Goal: Contribute content

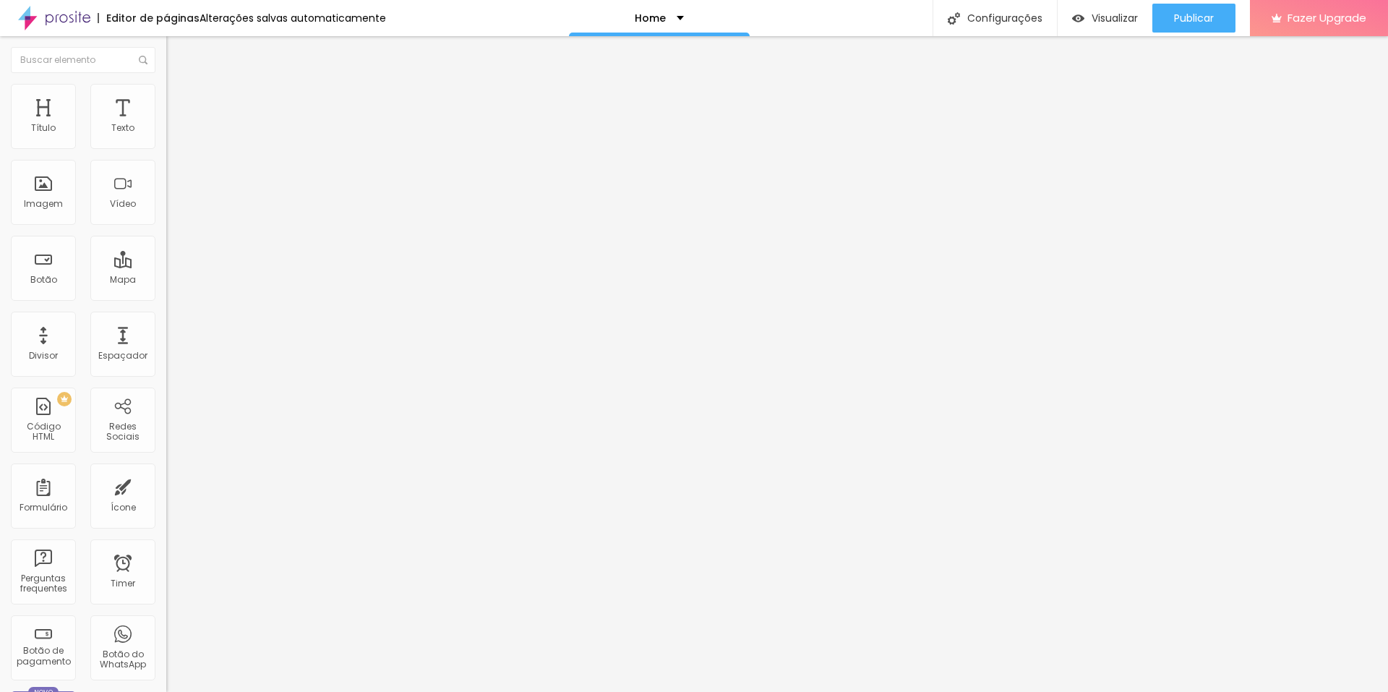
click at [166, 124] on img at bounding box center [170, 120] width 9 height 9
drag, startPoint x: 441, startPoint y: 288, endPoint x: 616, endPoint y: 560, distance: 324.1
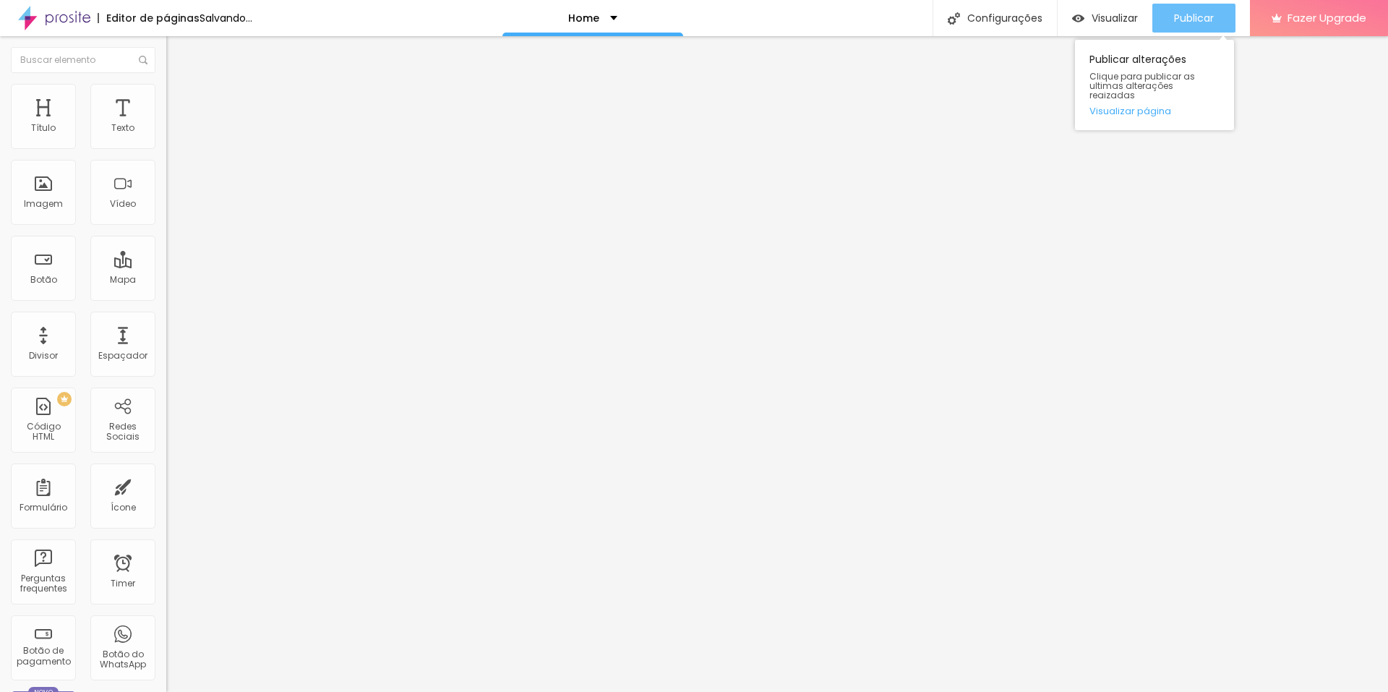
click at [1185, 12] on span "Publicar" at bounding box center [1194, 18] width 40 height 12
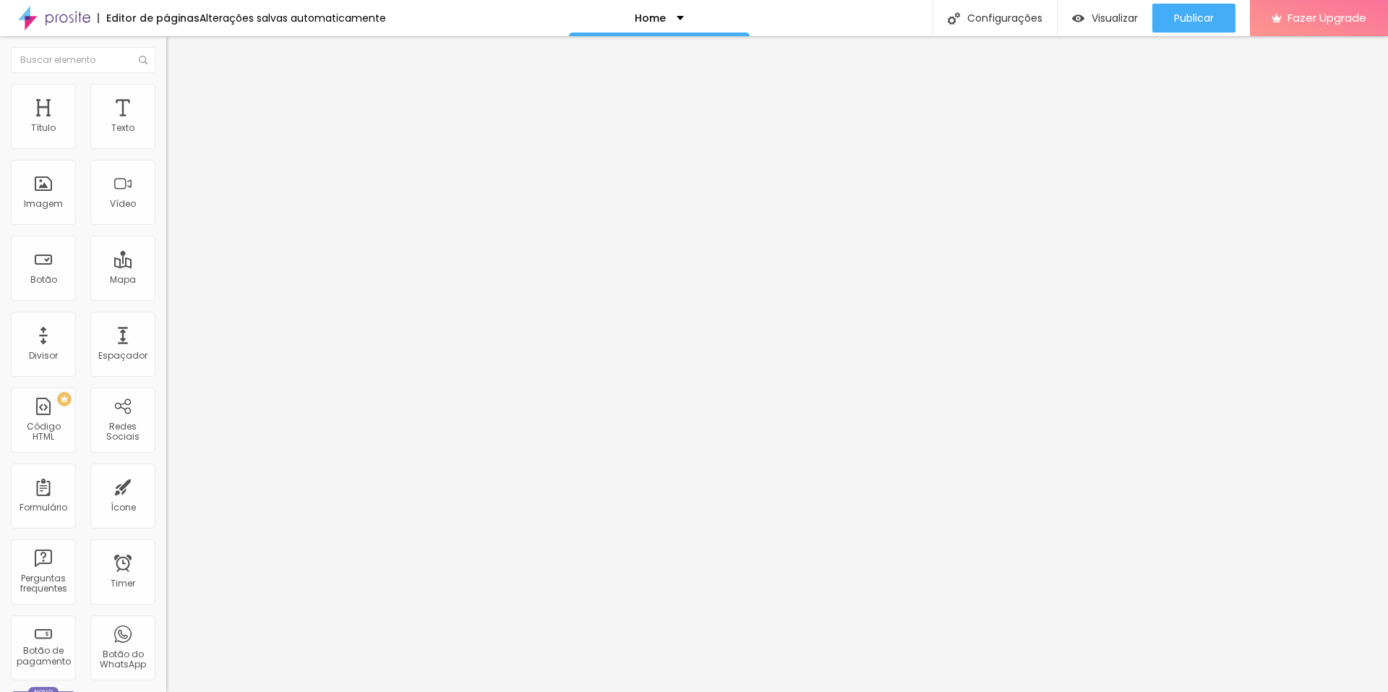
click at [166, 124] on img at bounding box center [170, 120] width 9 height 9
drag, startPoint x: 474, startPoint y: 386, endPoint x: 489, endPoint y: 387, distance: 14.5
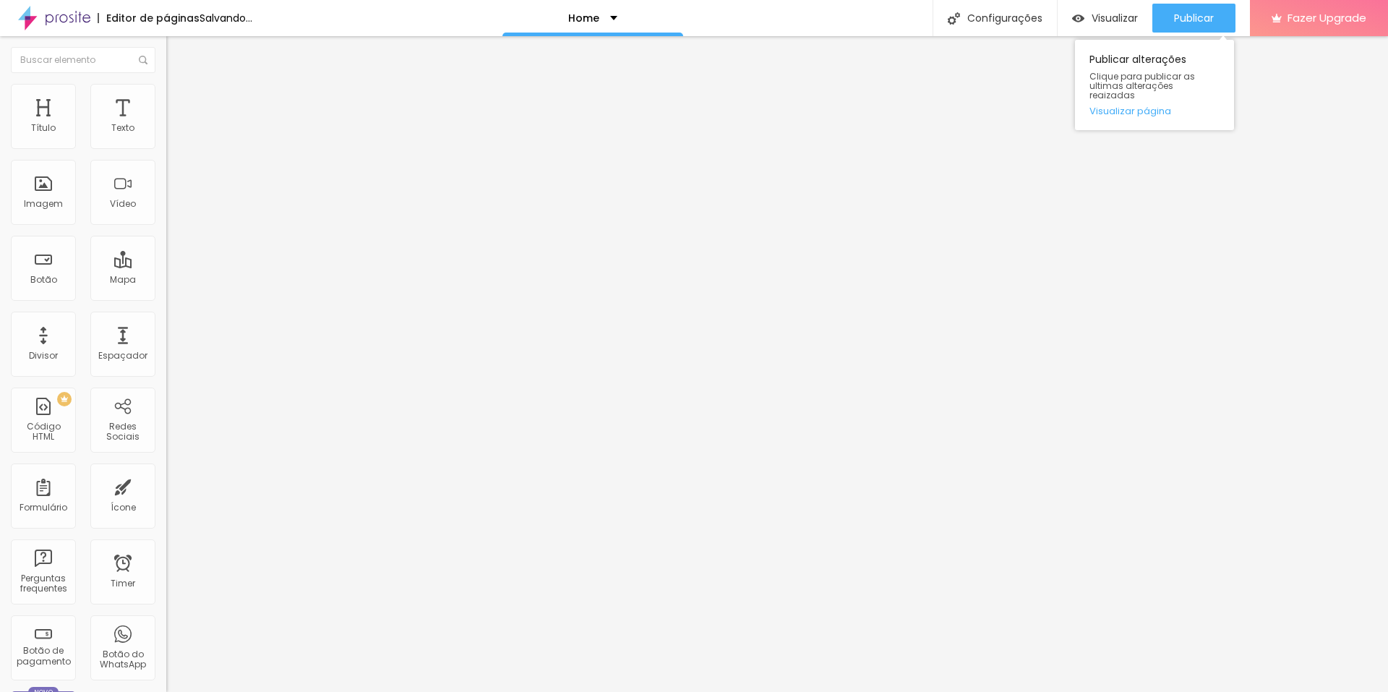
click at [1192, 3] on div "Publicar Publicar alterações Clique para publicar as ultimas alterações reaizad…" at bounding box center [1193, 18] width 83 height 36
drag, startPoint x: 1182, startPoint y: 22, endPoint x: 1144, endPoint y: 66, distance: 57.4
click at [1183, 27] on div "Publicar" at bounding box center [1194, 18] width 40 height 29
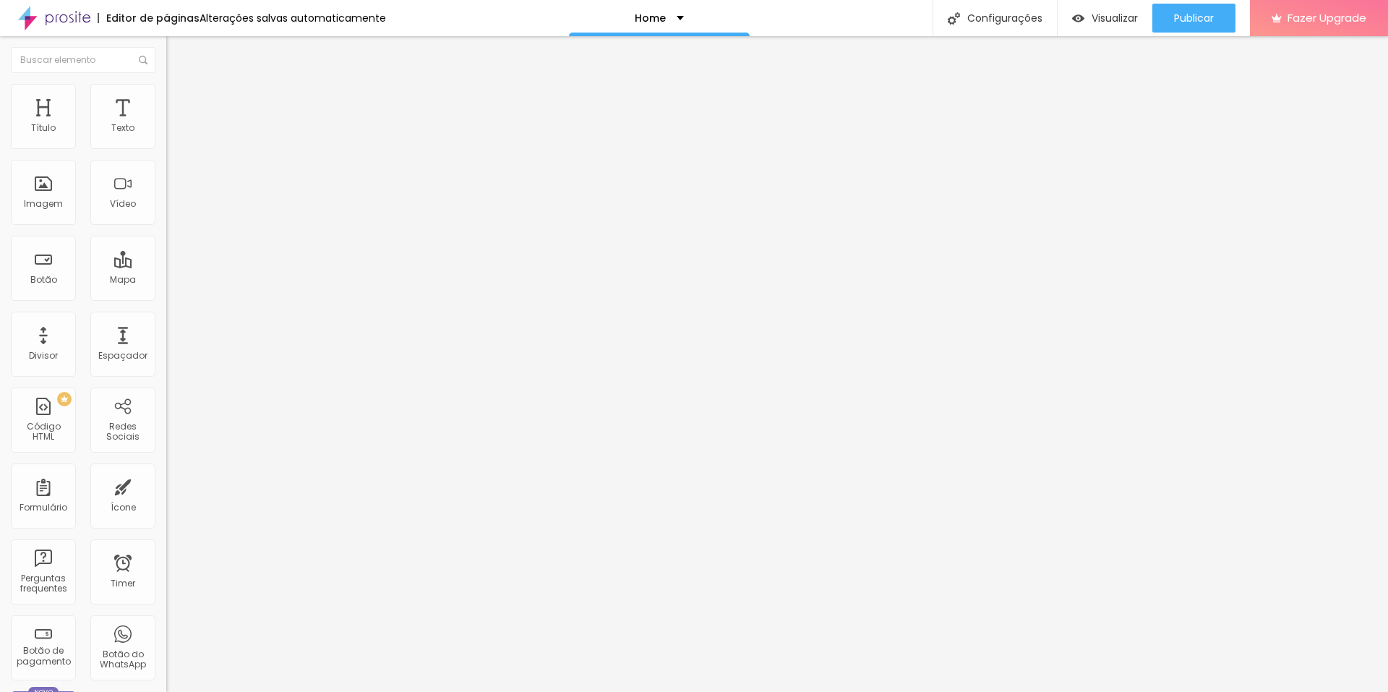
click at [166, 124] on img at bounding box center [170, 120] width 9 height 9
drag, startPoint x: 476, startPoint y: 385, endPoint x: 488, endPoint y: 387, distance: 11.8
click at [1164, 25] on button "Publicar" at bounding box center [1193, 18] width 83 height 29
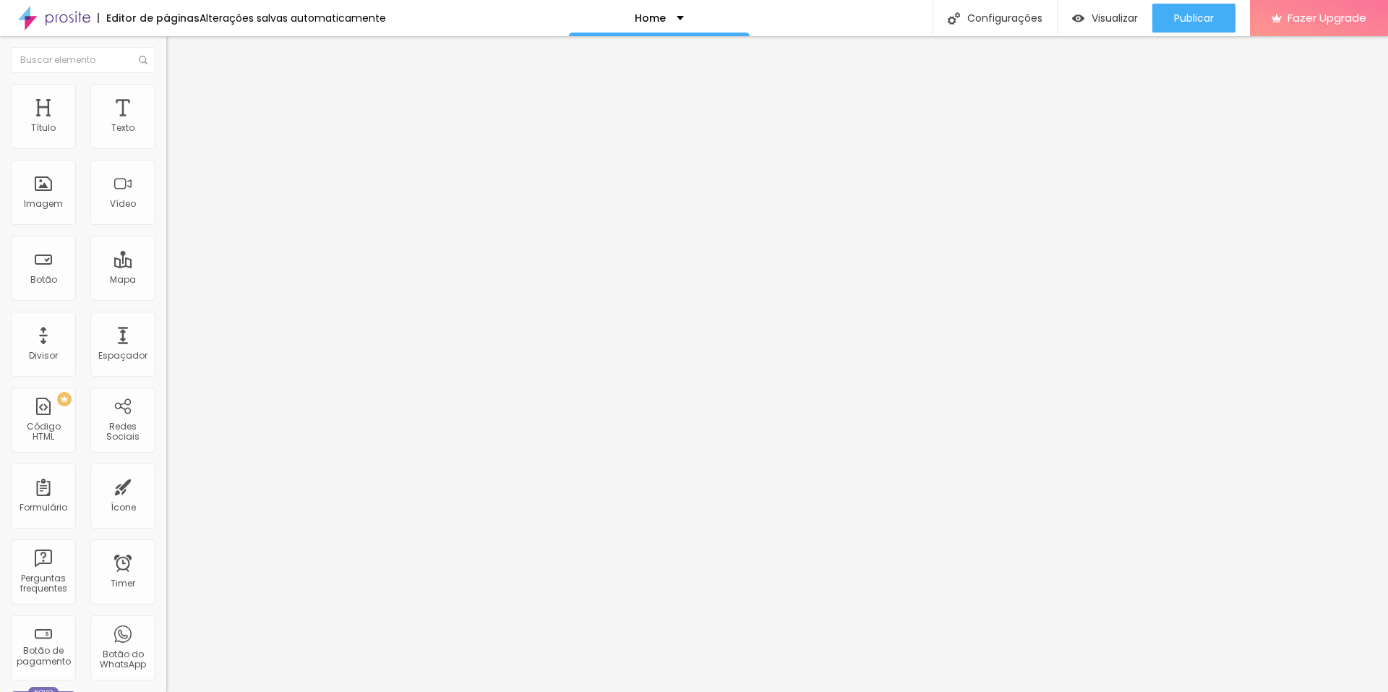
click at [166, 124] on img at bounding box center [170, 120] width 9 height 9
drag, startPoint x: 442, startPoint y: 463, endPoint x: 503, endPoint y: 506, distance: 74.8
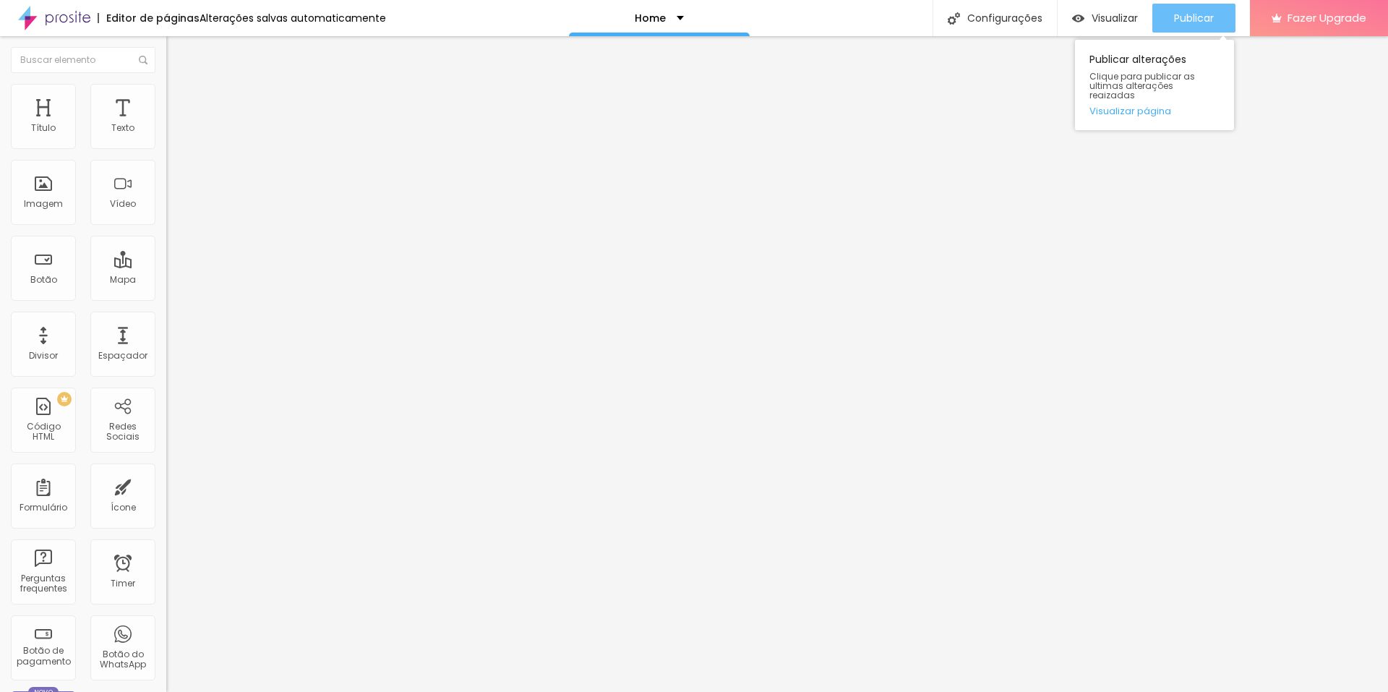
click at [1198, 25] on div "Publicar" at bounding box center [1194, 18] width 40 height 29
click at [166, 126] on div "2108 caracteres" at bounding box center [249, 116] width 166 height 19
click at [166, 124] on img at bounding box center [170, 120] width 9 height 9
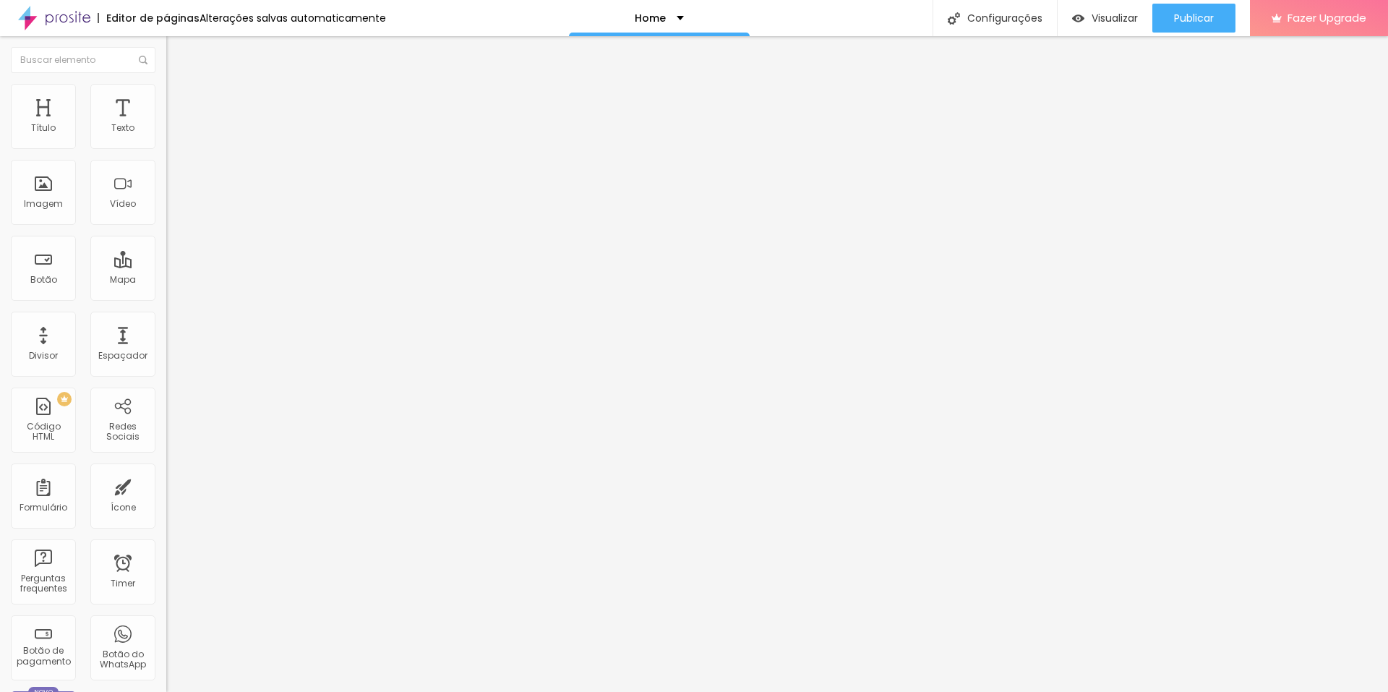
click at [1208, 13] on span "Publicar" at bounding box center [1194, 18] width 40 height 12
click at [166, 124] on img at bounding box center [170, 120] width 9 height 9
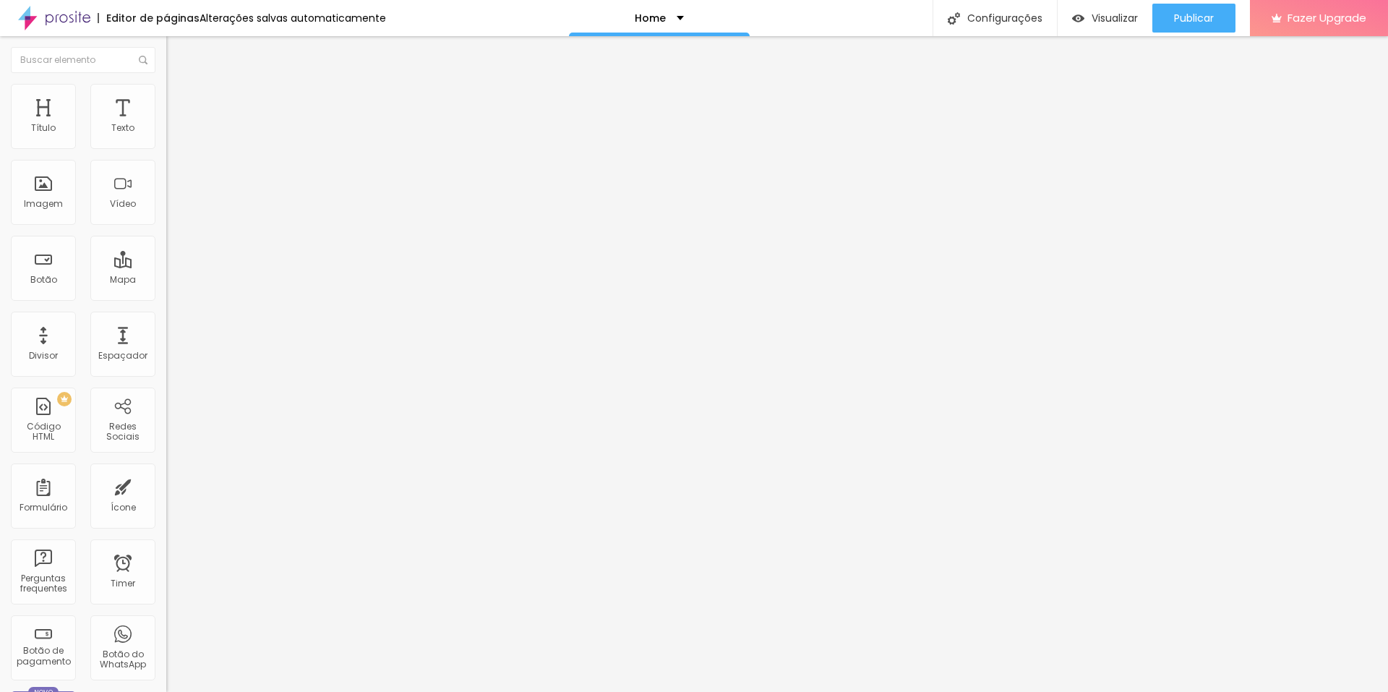
click at [1162, 7] on button "Publicar" at bounding box center [1193, 18] width 83 height 29
click at [166, 124] on img at bounding box center [170, 120] width 9 height 9
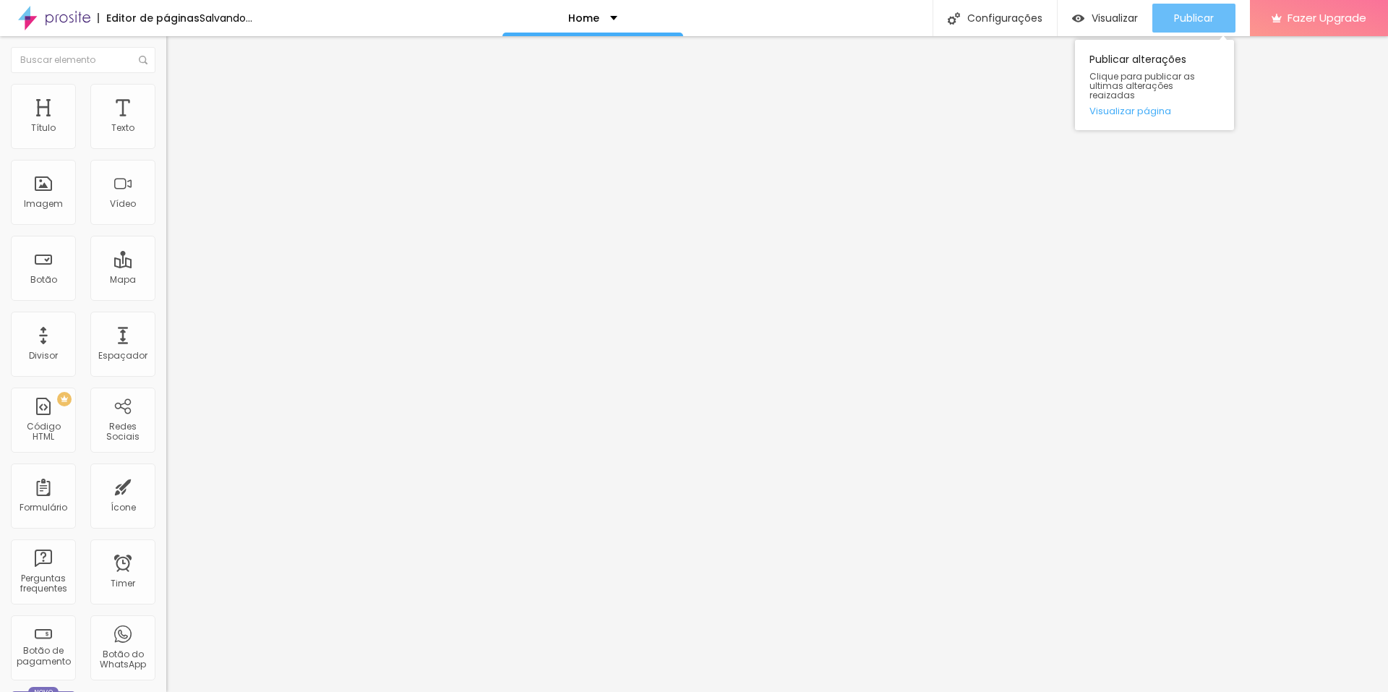
drag, startPoint x: 1205, startPoint y: 17, endPoint x: 1198, endPoint y: 23, distance: 9.2
click at [1205, 17] on span "Publicar" at bounding box center [1194, 18] width 40 height 12
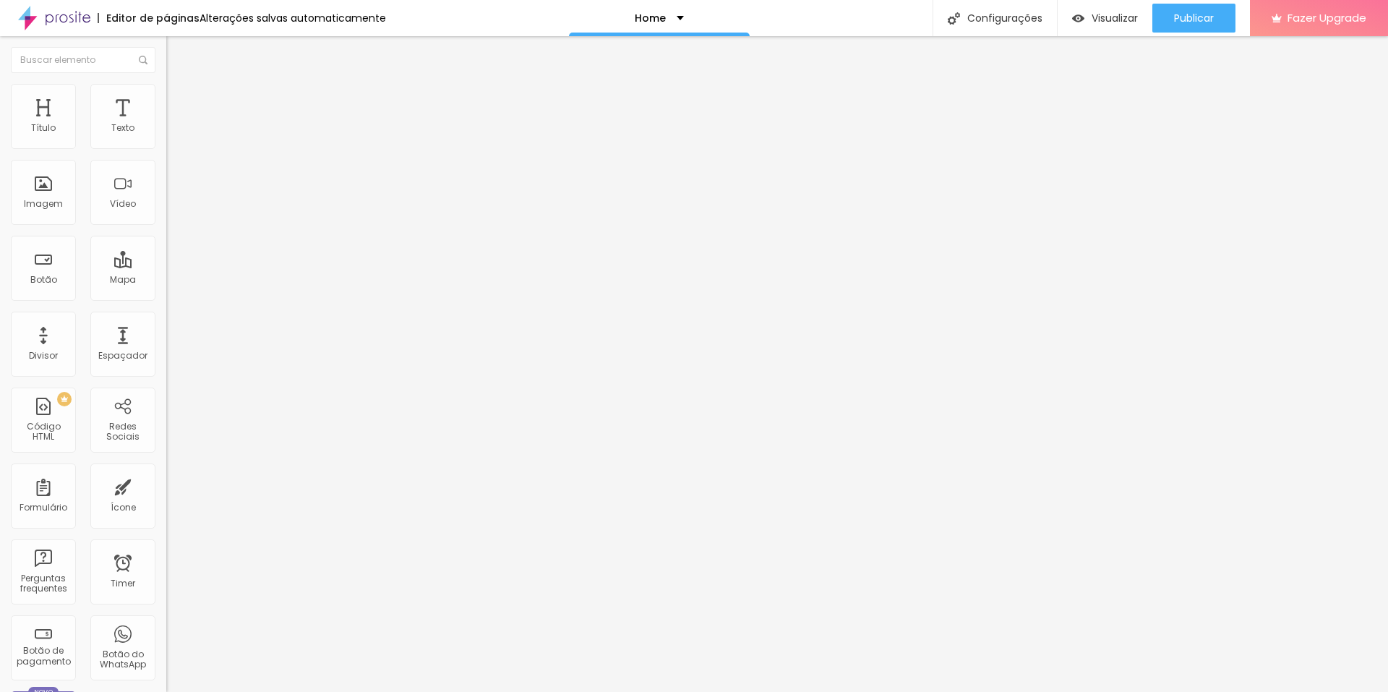
click at [166, 124] on img at bounding box center [170, 120] width 9 height 9
drag, startPoint x: 666, startPoint y: 379, endPoint x: 684, endPoint y: 377, distance: 17.4
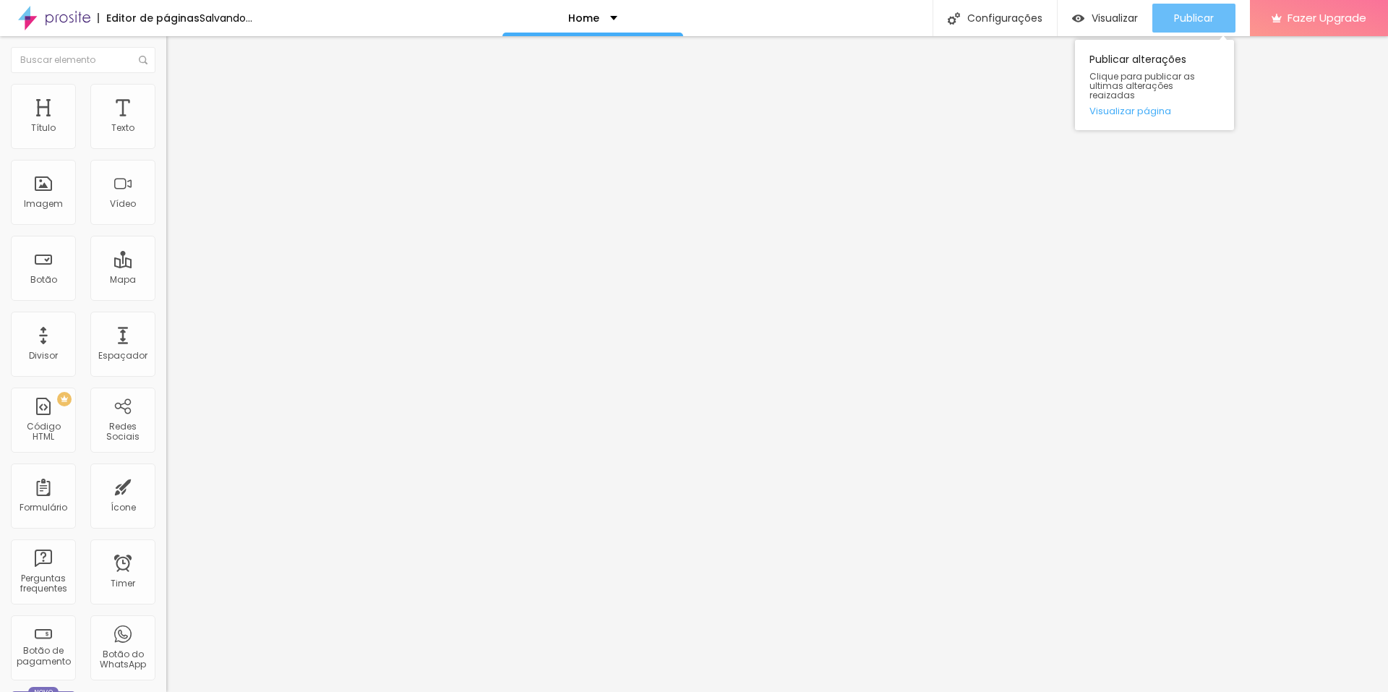
drag, startPoint x: 1201, startPoint y: 18, endPoint x: 1187, endPoint y: 25, distance: 16.2
click at [1201, 18] on span "Publicar" at bounding box center [1194, 18] width 40 height 12
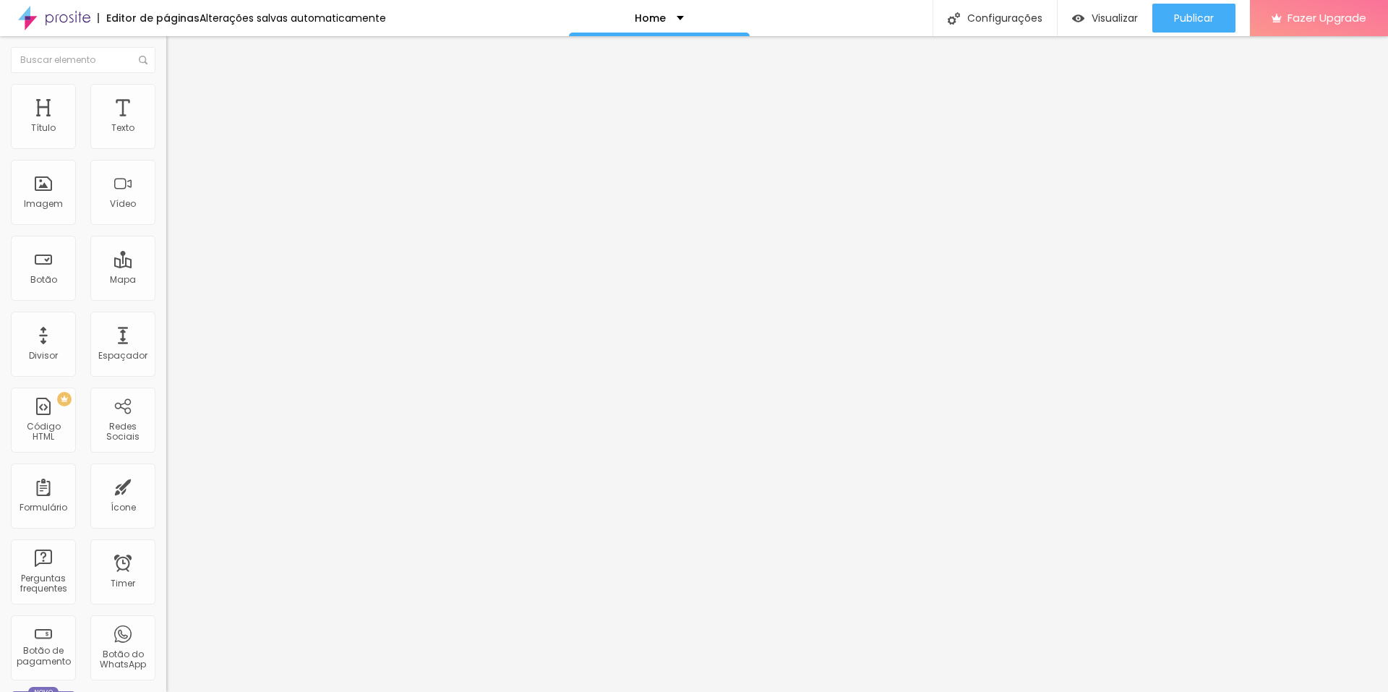
click at [166, 124] on img at bounding box center [170, 120] width 9 height 9
drag, startPoint x: 668, startPoint y: 423, endPoint x: 676, endPoint y: 421, distance: 7.4
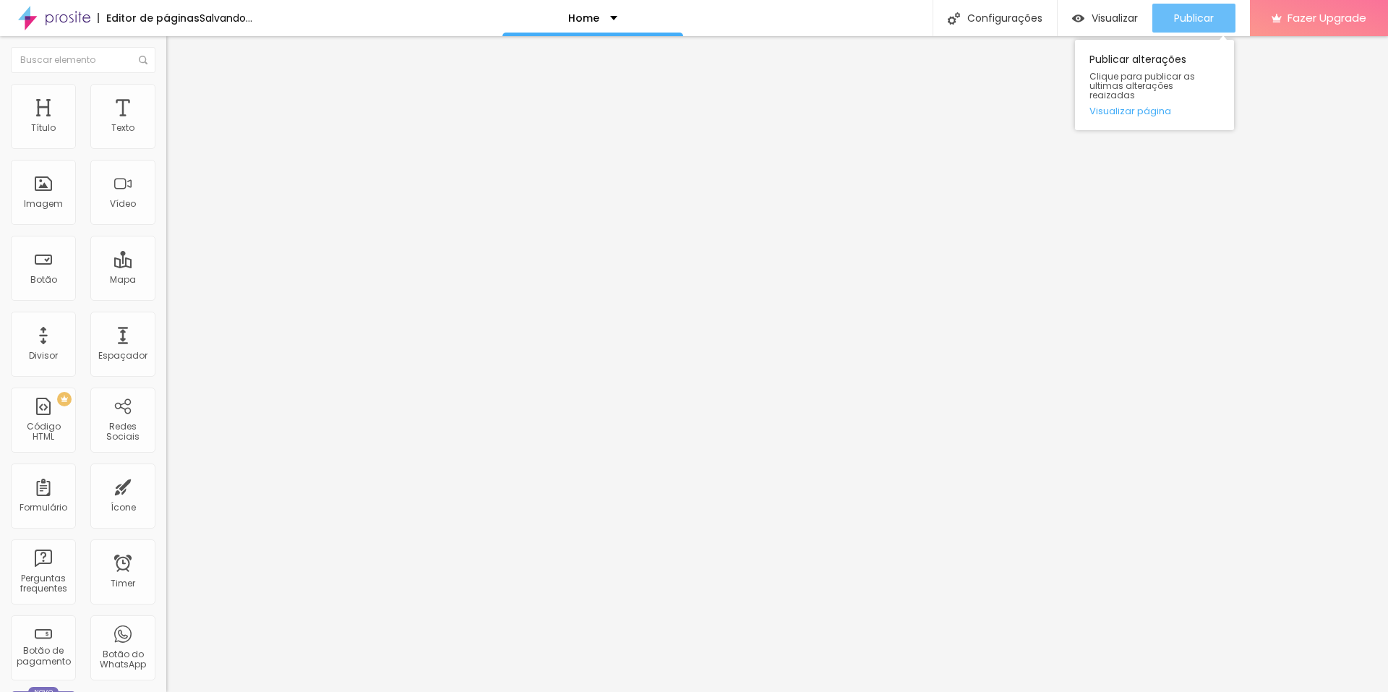
click at [1200, 24] on span "Publicar" at bounding box center [1194, 18] width 40 height 12
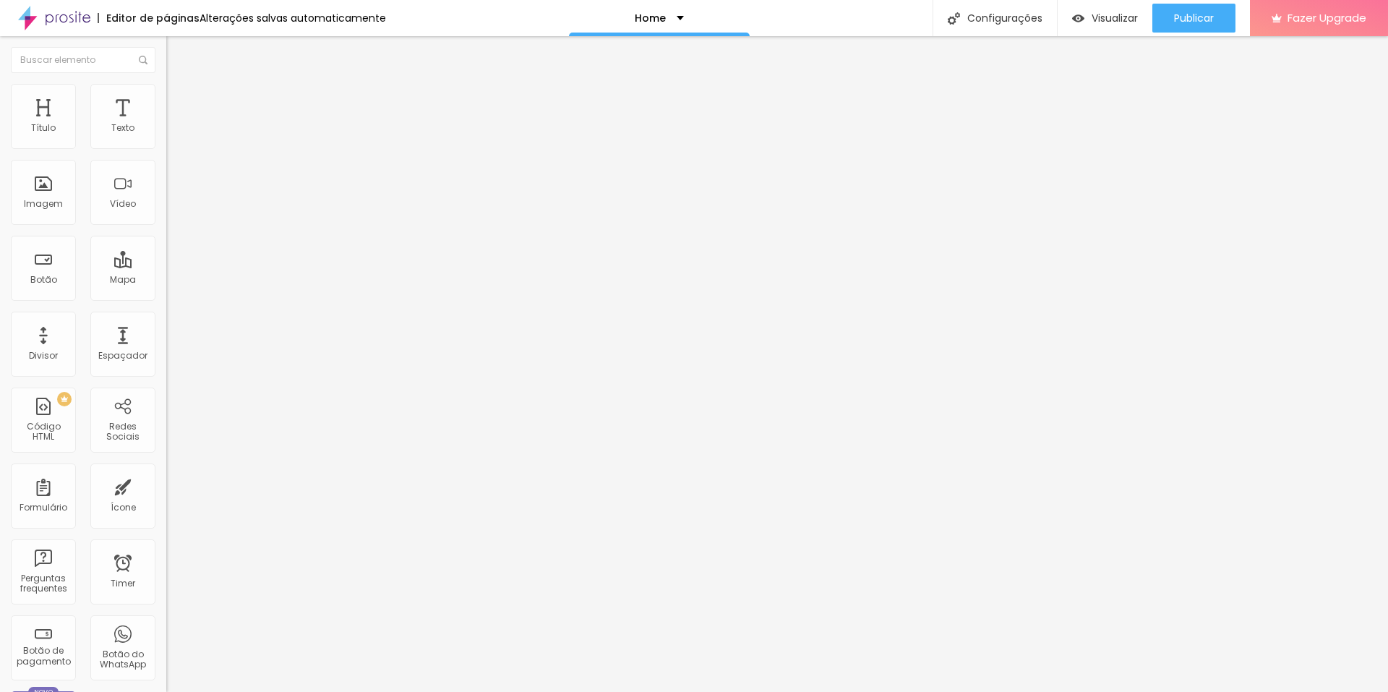
click at [166, 126] on div "2109 caracteres" at bounding box center [249, 116] width 166 height 19
click at [166, 124] on img at bounding box center [170, 120] width 9 height 9
drag, startPoint x: 442, startPoint y: 325, endPoint x: 538, endPoint y: 520, distance: 217.5
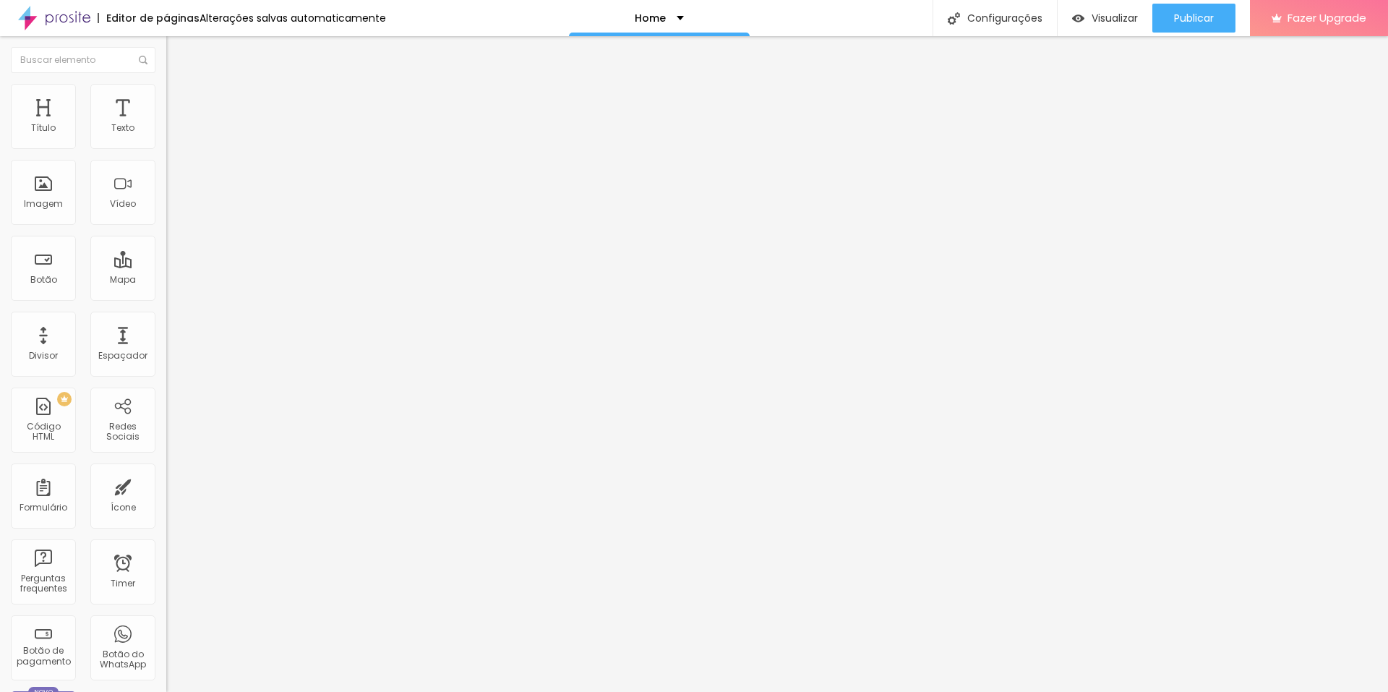
scroll to position [203, 0]
drag, startPoint x: 465, startPoint y: 166, endPoint x: 434, endPoint y: 166, distance: 30.4
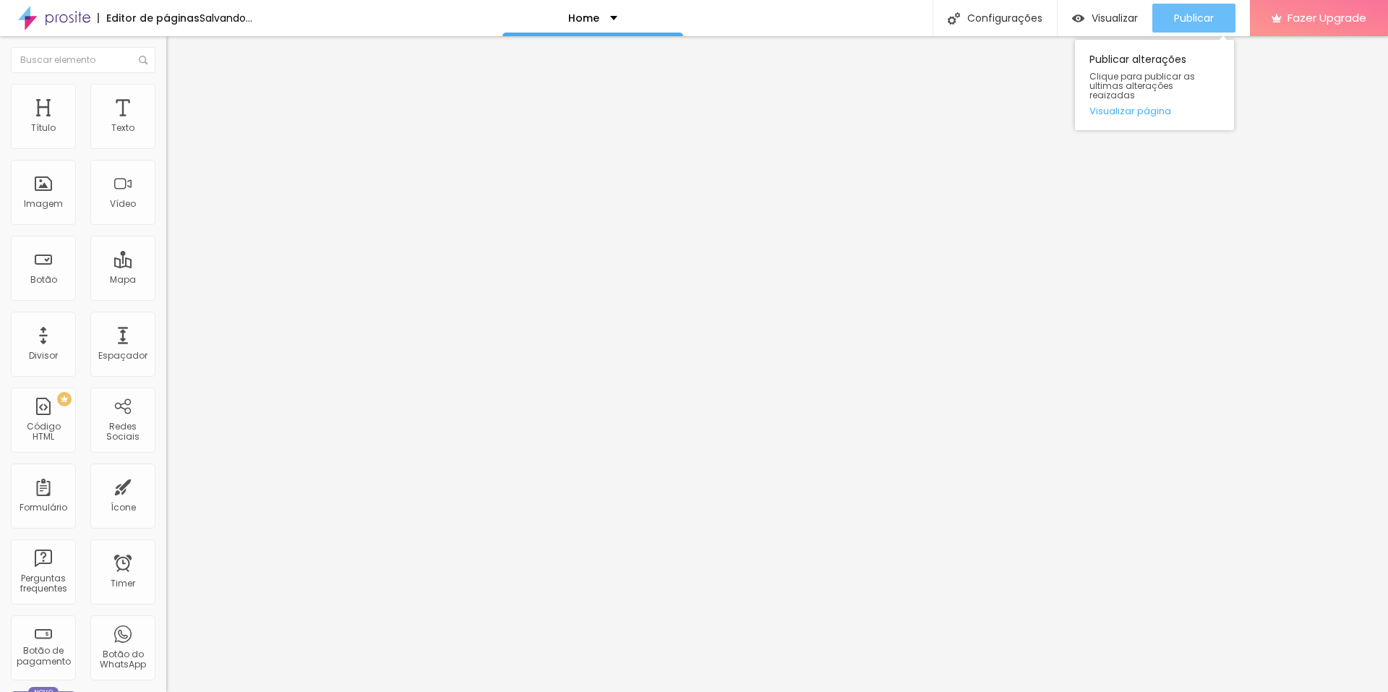
click at [1189, 20] on span "Publicar" at bounding box center [1194, 18] width 40 height 12
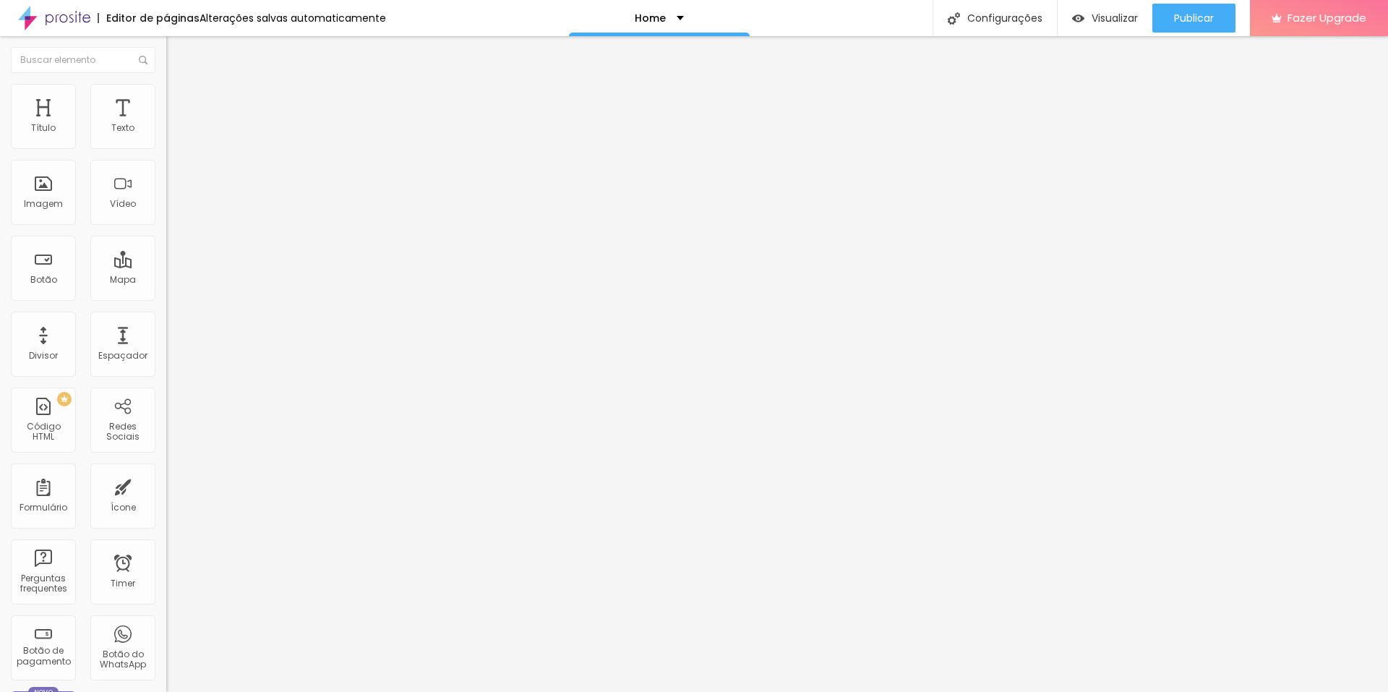
click at [166, 124] on img at bounding box center [170, 120] width 9 height 9
drag, startPoint x: 489, startPoint y: 358, endPoint x: 476, endPoint y: 359, distance: 13.0
click at [1177, 35] on div "Publicar alterações Clique para publicar as ultimas alterações reaizadas Visual…" at bounding box center [1154, 82] width 159 height 98
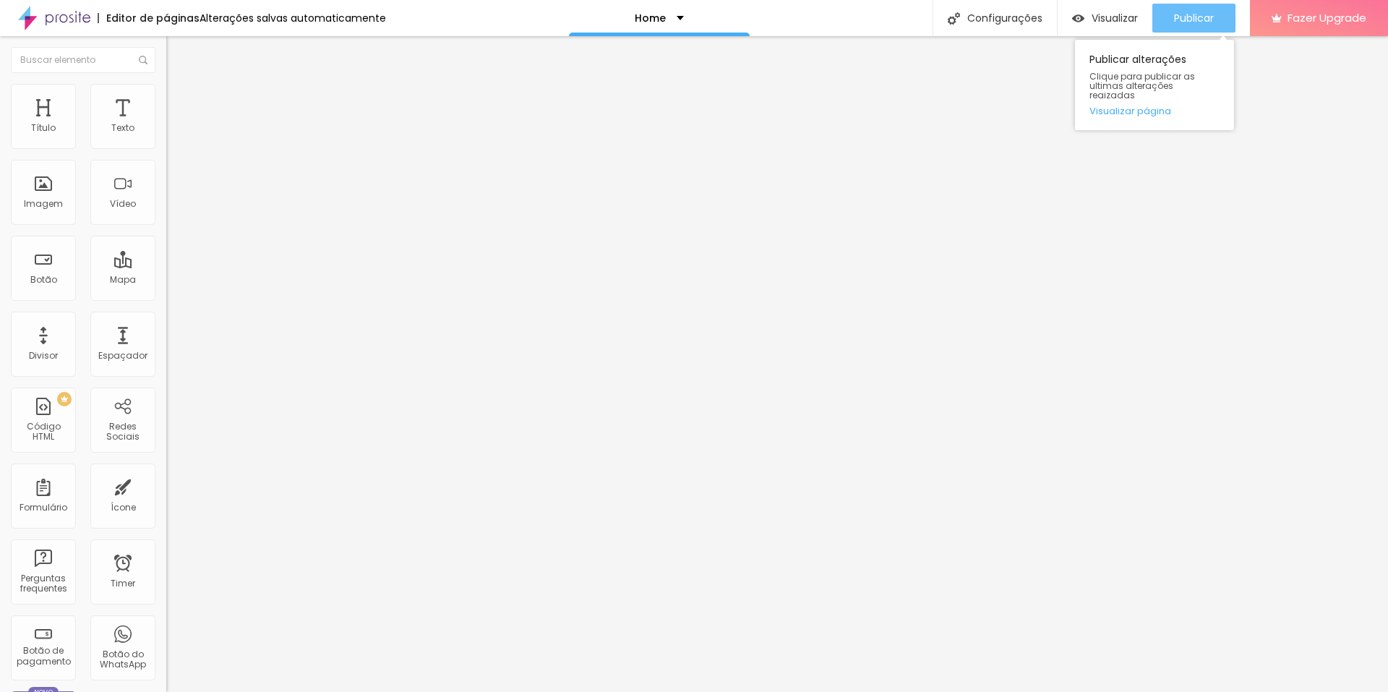
click at [1166, 25] on button "Publicar" at bounding box center [1193, 18] width 83 height 29
click at [166, 124] on img at bounding box center [170, 120] width 9 height 9
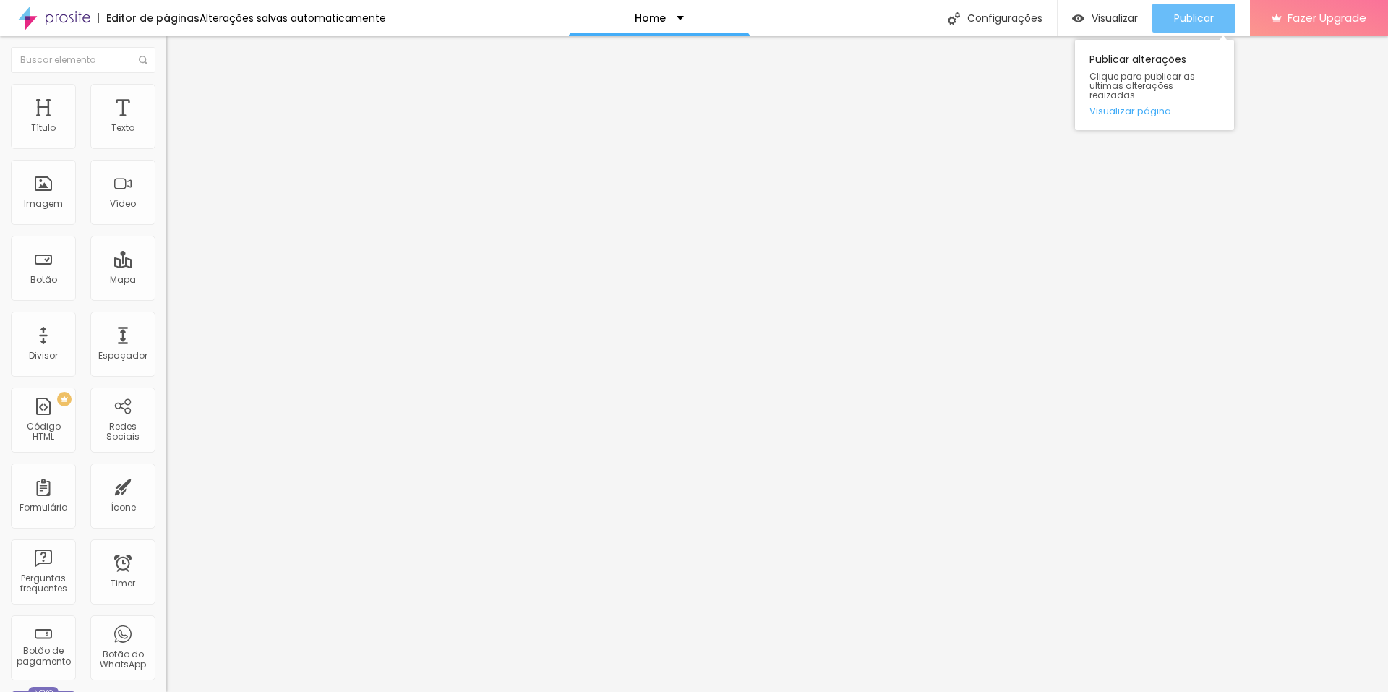
click at [1201, 27] on div "Publicar" at bounding box center [1194, 18] width 40 height 29
click at [166, 124] on img at bounding box center [170, 120] width 9 height 9
click at [1163, 13] on button "Publicar" at bounding box center [1193, 18] width 83 height 29
